Goal: Communication & Community: Answer question/provide support

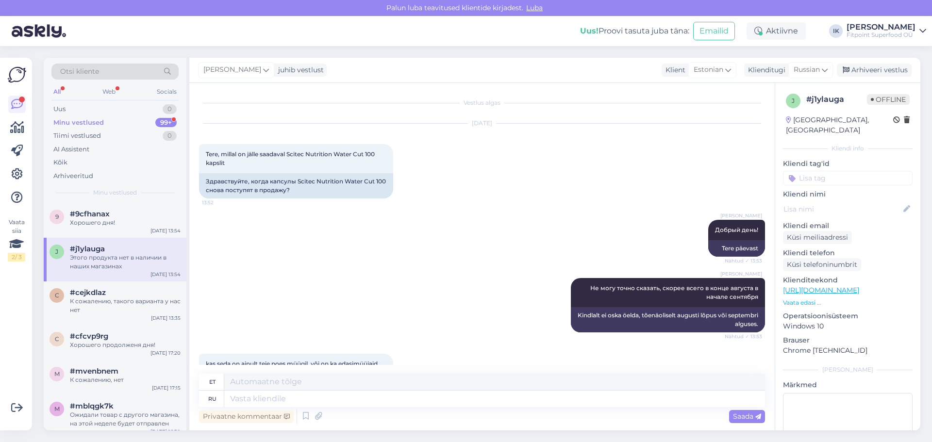
scroll to position [354, 0]
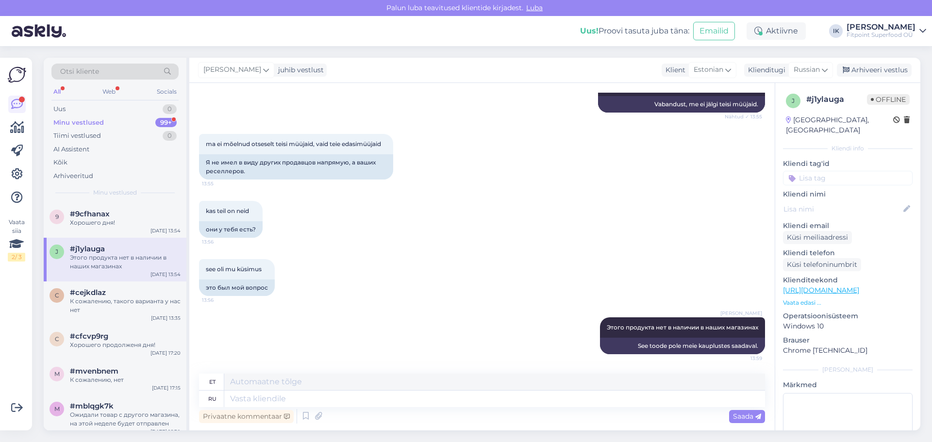
click at [101, 124] on div "Minu vestlused" at bounding box center [78, 123] width 50 height 10
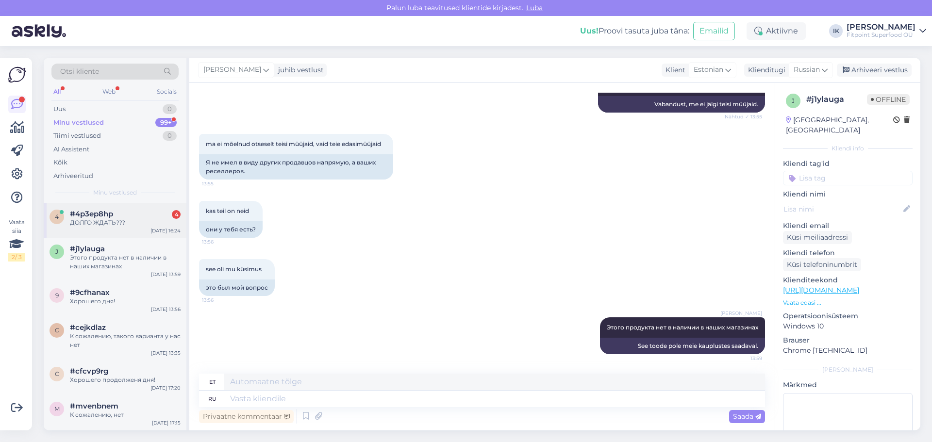
click at [117, 220] on div "ДОЛГО ЖДАТЬ???" at bounding box center [125, 222] width 111 height 9
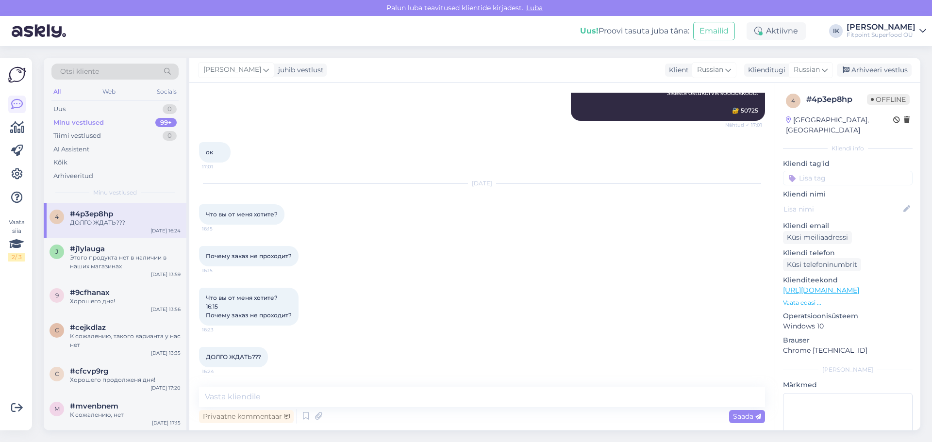
scroll to position [232, 0]
click at [237, 397] on textarea at bounding box center [482, 397] width 566 height 20
type textarea "Добрый день!"
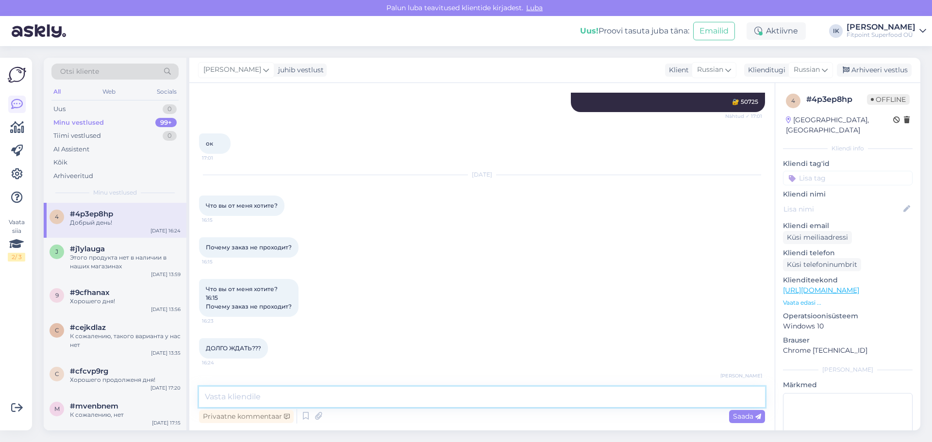
scroll to position [274, 0]
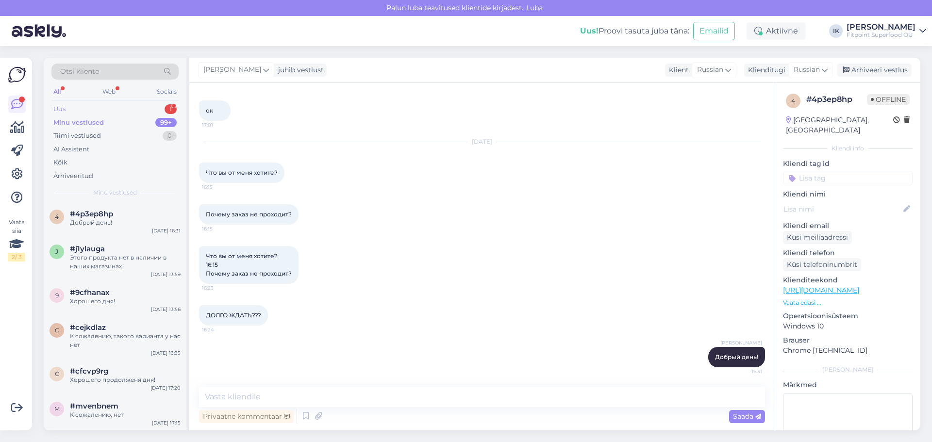
click at [93, 113] on div "Uus 1" at bounding box center [114, 109] width 127 height 14
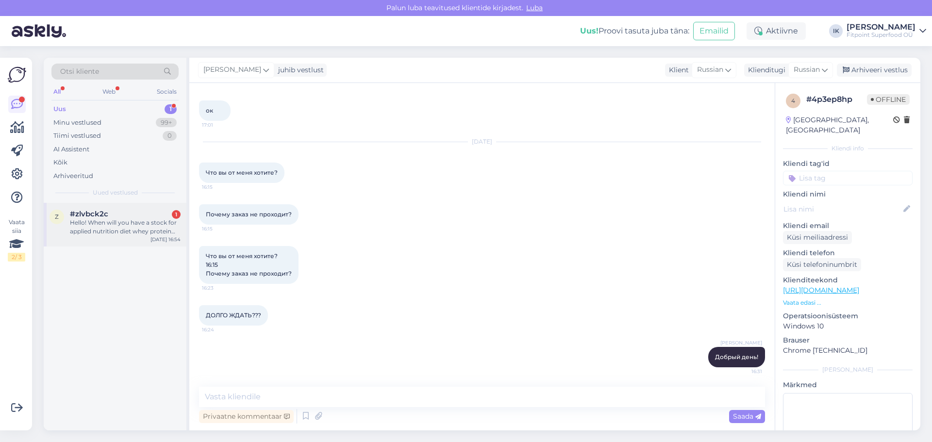
click at [126, 227] on div "Hello! When will you have a stock for applied nutrition diet whey protein vanil…" at bounding box center [125, 226] width 111 height 17
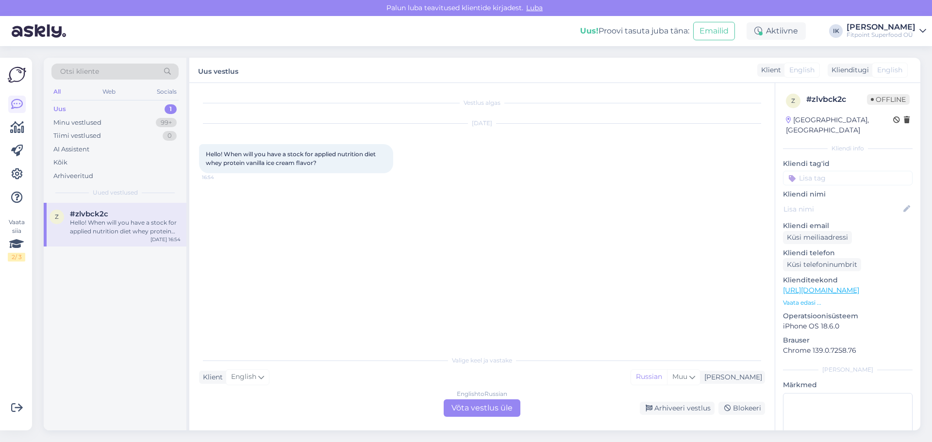
click at [469, 412] on div "English to Russian Võta vestlus üle" at bounding box center [482, 407] width 77 height 17
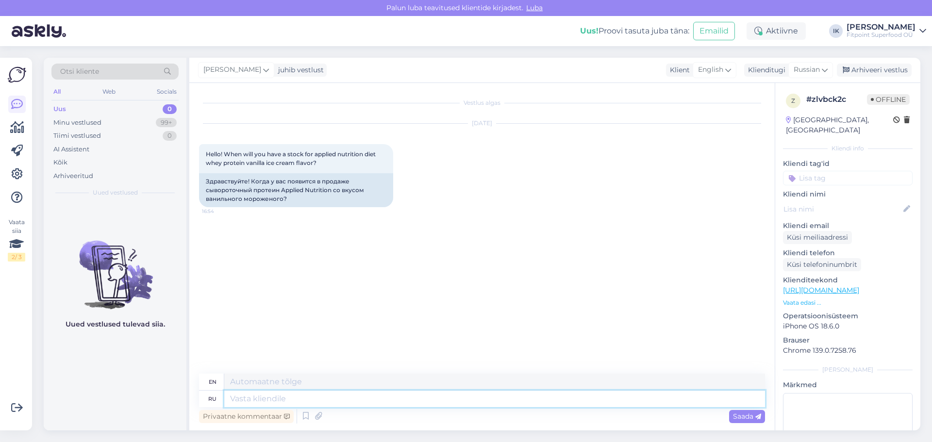
click at [267, 400] on textarea at bounding box center [494, 399] width 541 height 17
drag, startPoint x: 332, startPoint y: 190, endPoint x: 282, endPoint y: 190, distance: 49.5
click at [282, 190] on div "Здравствуйте! Когда у вас появится в продаже сывороточный протеин Applied Nutri…" at bounding box center [296, 190] width 194 height 34
copy div "Applied Nutrition"
